Goal: Task Accomplishment & Management: Use online tool/utility

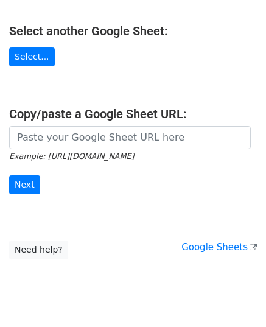
scroll to position [183, 0]
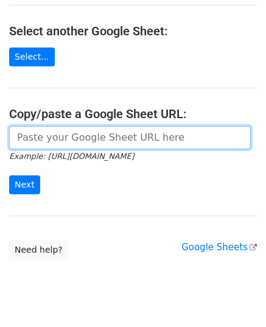
click at [97, 142] on input "url" at bounding box center [130, 137] width 242 height 23
click at [68, 139] on input "url" at bounding box center [130, 137] width 242 height 23
paste input "https://docs.google.com/spreadsheets/d/1E5tEI9gVmt5B2GhURzga5HVPt_cEDyiWrm7C_ER…"
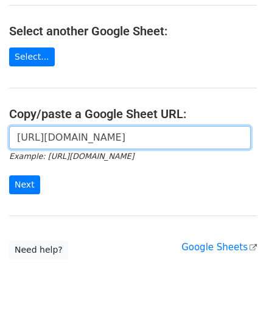
scroll to position [0, 268]
type input "https://docs.google.com/spreadsheets/d/1E5tEI9gVmt5B2GhURzga5HVPt_cEDyiWrm7C_ER…"
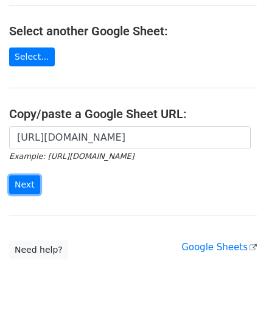
click at [21, 189] on input "Next" at bounding box center [24, 184] width 31 height 19
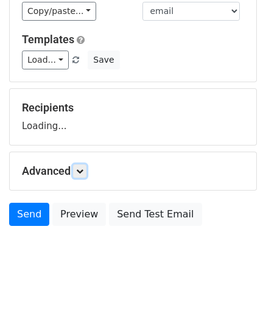
click at [86, 166] on link at bounding box center [79, 170] width 13 height 13
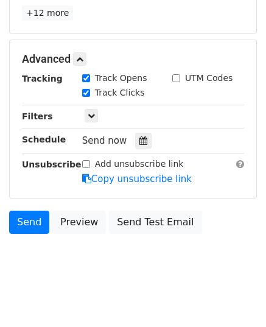
scroll to position [256, 0]
click at [142, 139] on div at bounding box center [143, 141] width 16 height 16
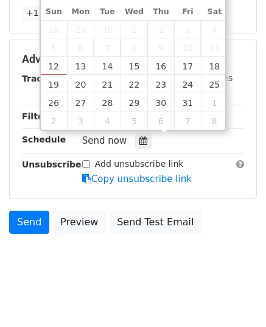
type input "2025-10-13 12:00"
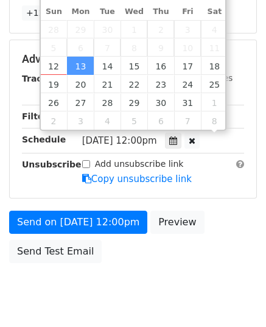
scroll to position [0, 0]
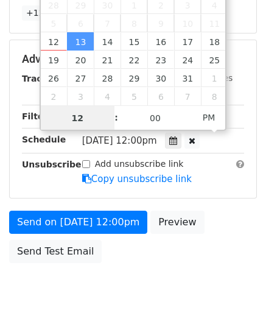
type input "9"
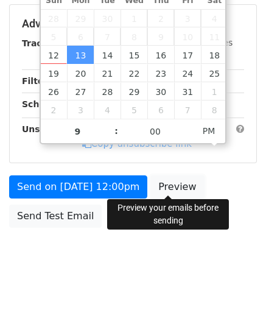
type input "2025-10-13 21:00"
click at [150, 177] on body "New Campaign Daily emails left: 41 Google Sheet: Untitled spreadsheet Variables…" at bounding box center [133, 24] width 266 height 515
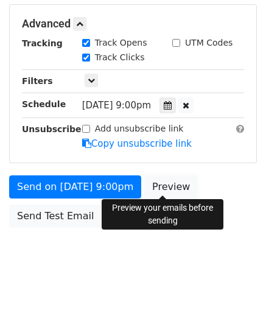
scroll to position [291, 0]
click at [150, 177] on link "Preview" at bounding box center [171, 186] width 54 height 23
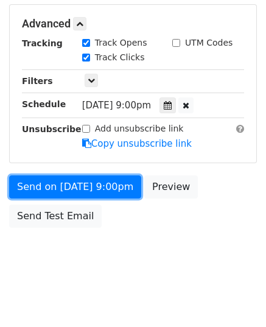
click at [80, 187] on link "Send on Oct 13 at 9:00pm" at bounding box center [75, 186] width 132 height 23
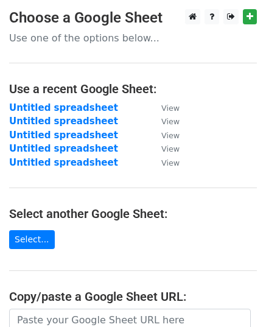
scroll to position [183, 0]
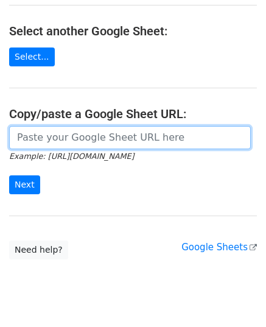
click at [89, 134] on input "url" at bounding box center [130, 137] width 242 height 23
paste input "https://docs.google.com/spreadsheets/d/1DTwagd_io8ssI8ptcIrz-Ip20jmrZPtP-ZiW5kh…"
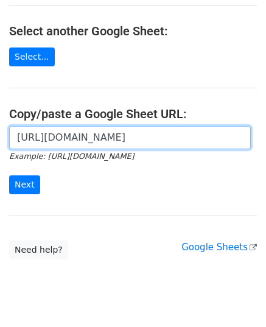
scroll to position [0, 247]
type input "https://docs.google.com/spreadsheets/d/1DTwagd_io8ssI8ptcIrz-Ip20jmrZPtP-ZiW5kh…"
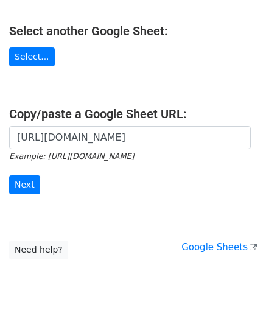
scroll to position [0, 0]
click at [26, 173] on form "https://docs.google.com/spreadsheets/d/1DTwagd_io8ssI8ptcIrz-Ip20jmrZPtP-ZiW5kh…" at bounding box center [133, 160] width 248 height 68
click at [23, 179] on input "Next" at bounding box center [24, 184] width 31 height 19
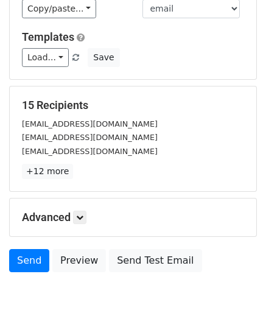
scroll to position [144, 0]
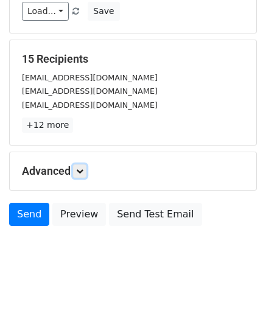
click at [83, 167] on icon at bounding box center [79, 170] width 7 height 7
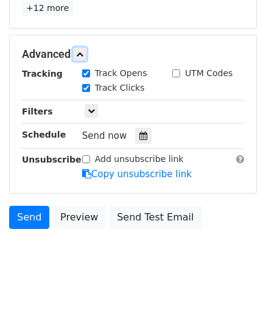
scroll to position [262, 0]
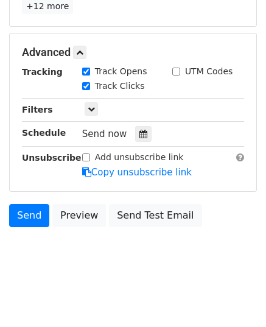
click at [139, 126] on div at bounding box center [143, 134] width 16 height 16
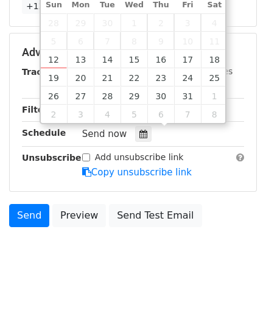
type input "2025-10-14 12:00"
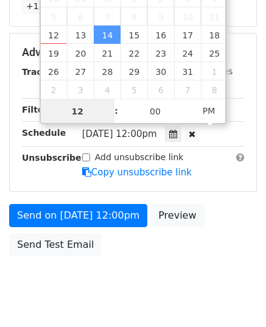
scroll to position [242, 0]
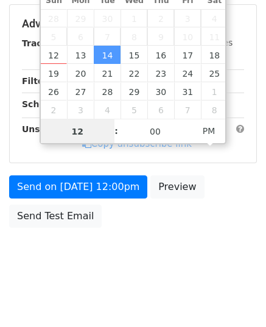
type input "9"
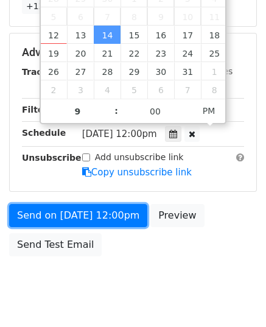
type input "2025-10-14 21:00"
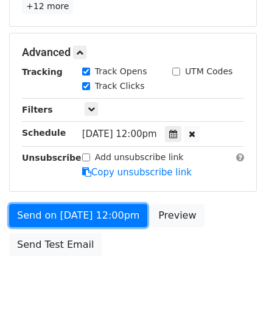
click at [71, 204] on link "Send on Oct 14 at 12:00pm" at bounding box center [78, 215] width 138 height 23
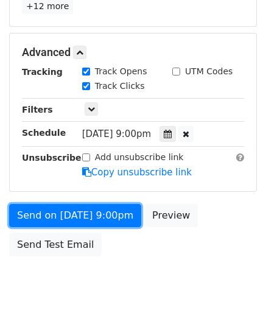
click at [82, 210] on link "Send on Oct 14 at 9:00pm" at bounding box center [75, 215] width 132 height 23
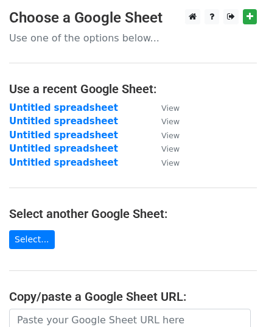
click at [107, 309] on input "url" at bounding box center [130, 320] width 242 height 23
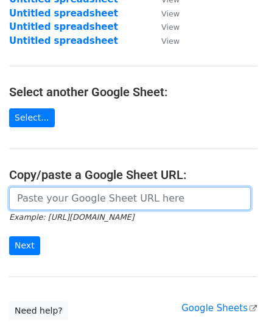
click at [85, 201] on input "url" at bounding box center [130, 198] width 242 height 23
paste input "[URL][DOMAIN_NAME]"
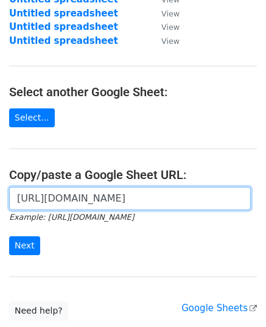
scroll to position [0, 265]
type input "[URL][DOMAIN_NAME]"
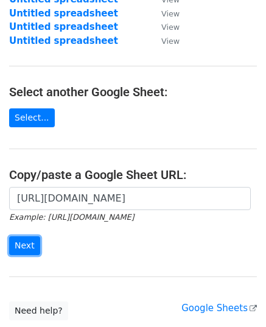
click at [29, 242] on input "Next" at bounding box center [24, 245] width 31 height 19
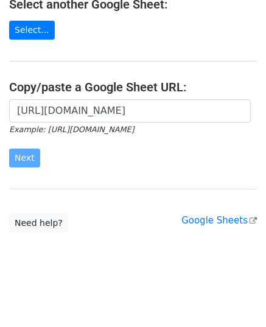
scroll to position [209, 0]
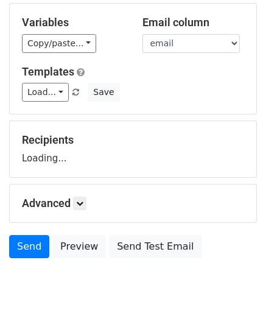
scroll to position [95, 0]
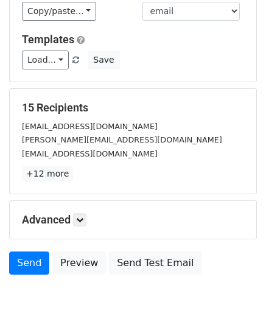
click at [84, 212] on div "Advanced Tracking Track Opens UTM Codes Track Clicks Filters Only include sprea…" at bounding box center [133, 220] width 246 height 38
click at [83, 216] on icon at bounding box center [79, 219] width 7 height 7
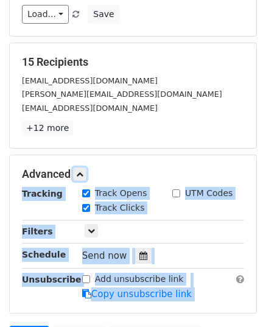
scroll to position [262, 0]
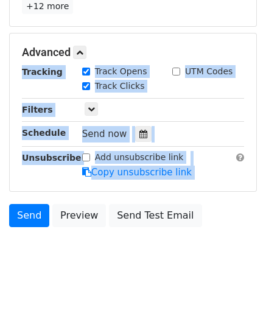
click at [135, 132] on div at bounding box center [143, 134] width 16 height 16
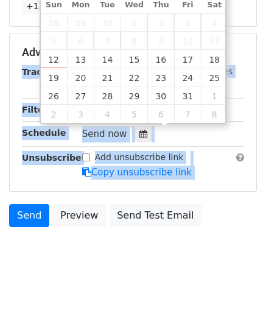
type input "2025-10-15 12:00"
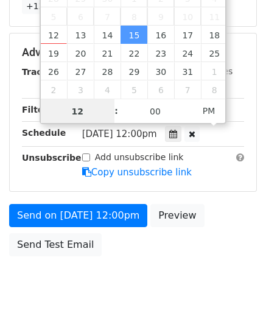
type input "9"
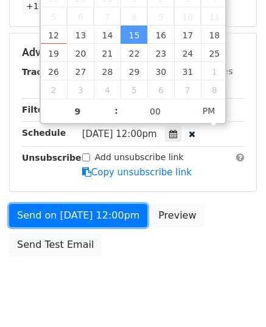
type input "2025-10-15 21:00"
click at [47, 212] on link "Send on Oct 15 at 12:00pm" at bounding box center [78, 215] width 138 height 23
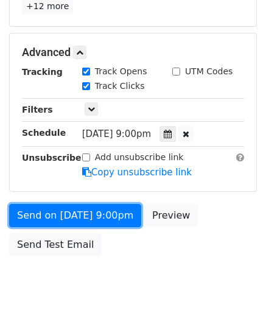
click at [61, 214] on link "Send on Oct 15 at 9:00pm" at bounding box center [75, 215] width 132 height 23
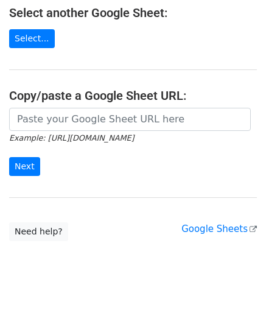
scroll to position [209, 0]
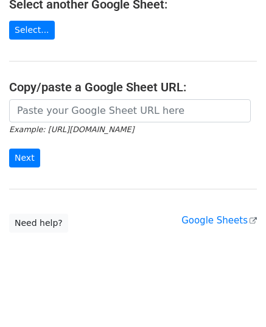
click at [110, 106] on input "url" at bounding box center [130, 110] width 242 height 23
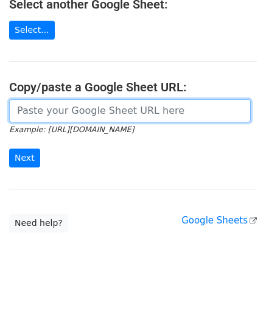
click at [106, 109] on input "url" at bounding box center [130, 110] width 242 height 23
paste input "[URL][DOMAIN_NAME]"
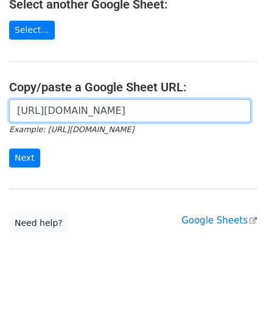
scroll to position [0, 278]
type input "[URL][DOMAIN_NAME]"
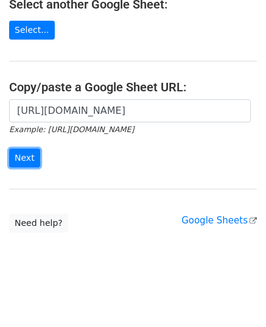
scroll to position [0, 0]
click at [31, 161] on input "Next" at bounding box center [24, 157] width 31 height 19
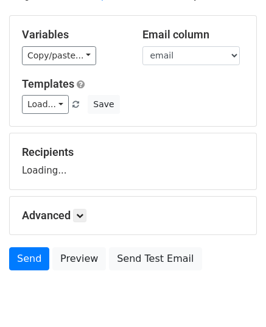
scroll to position [95, 0]
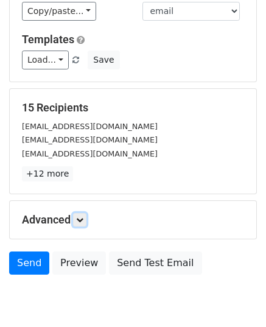
click at [81, 217] on icon at bounding box center [79, 219] width 7 height 7
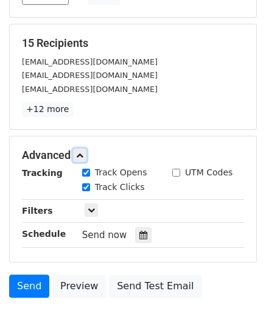
scroll to position [255, 0]
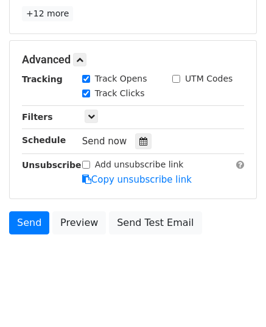
click at [144, 141] on div at bounding box center [143, 141] width 16 height 16
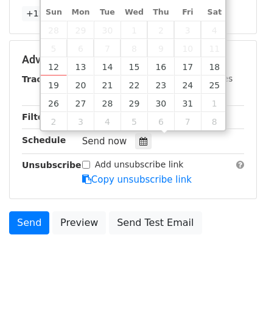
type input "[DATE] 12:00"
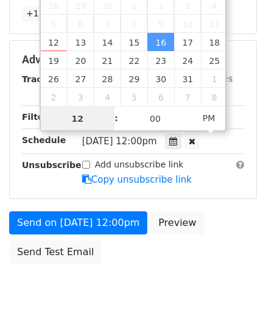
type input "9"
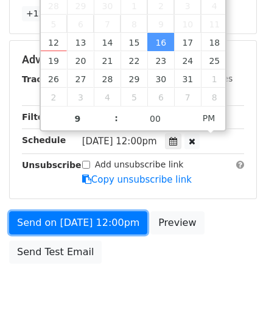
type input "[DATE] 21:00"
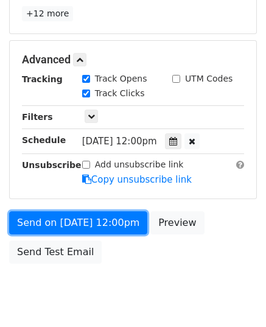
click at [85, 228] on link "Send on [DATE] 12:00pm" at bounding box center [78, 222] width 138 height 23
click at [85, 224] on link "Send on [DATE] 12:00pm" at bounding box center [78, 222] width 138 height 23
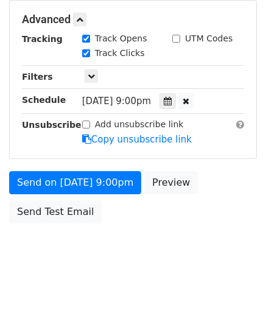
scroll to position [242, 0]
